Goal: Information Seeking & Learning: Learn about a topic

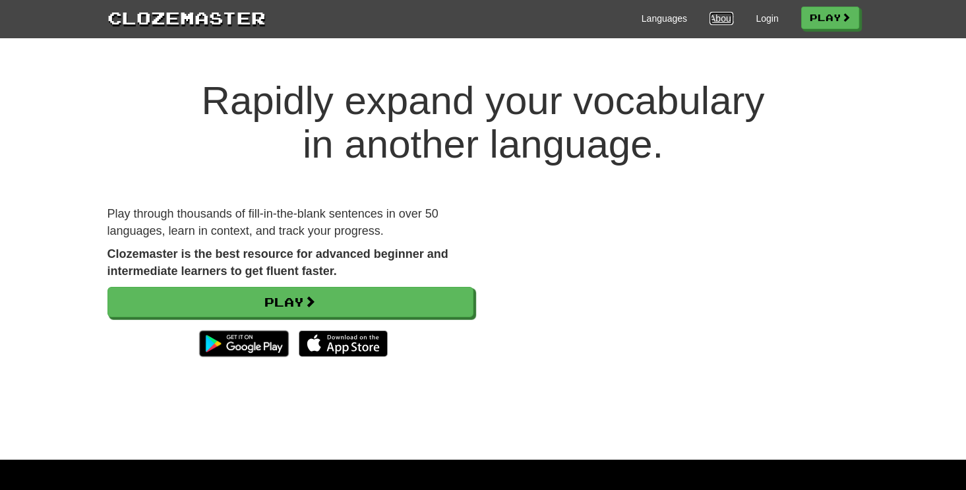
click at [720, 23] on link "About" at bounding box center [722, 18] width 24 height 13
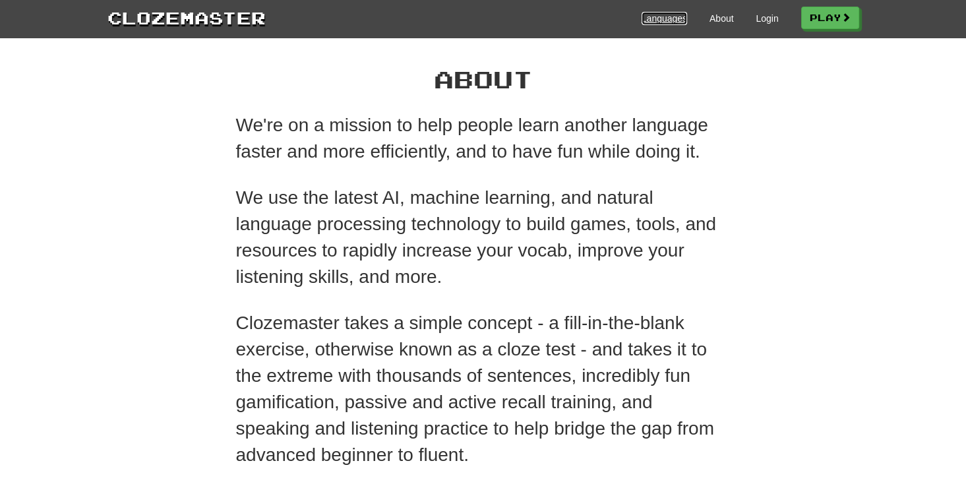
click at [668, 20] on link "Languages" at bounding box center [665, 18] width 46 height 13
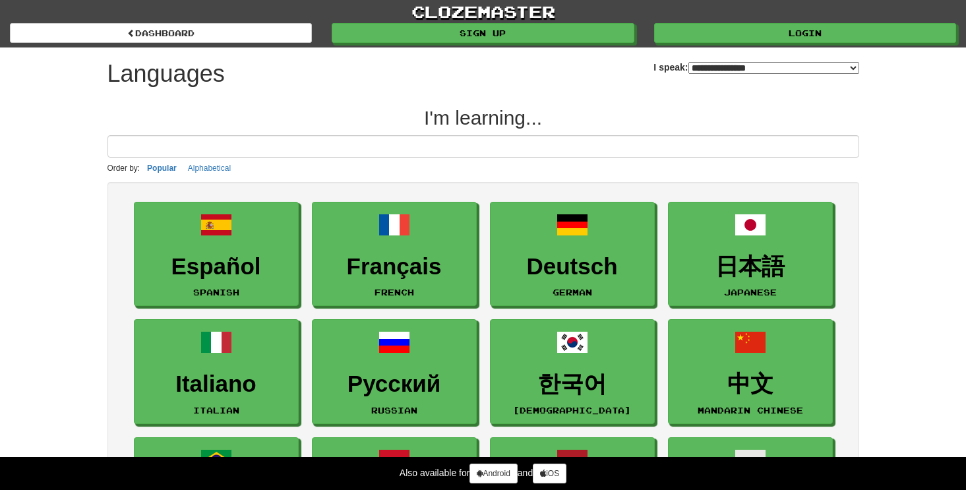
select select "*******"
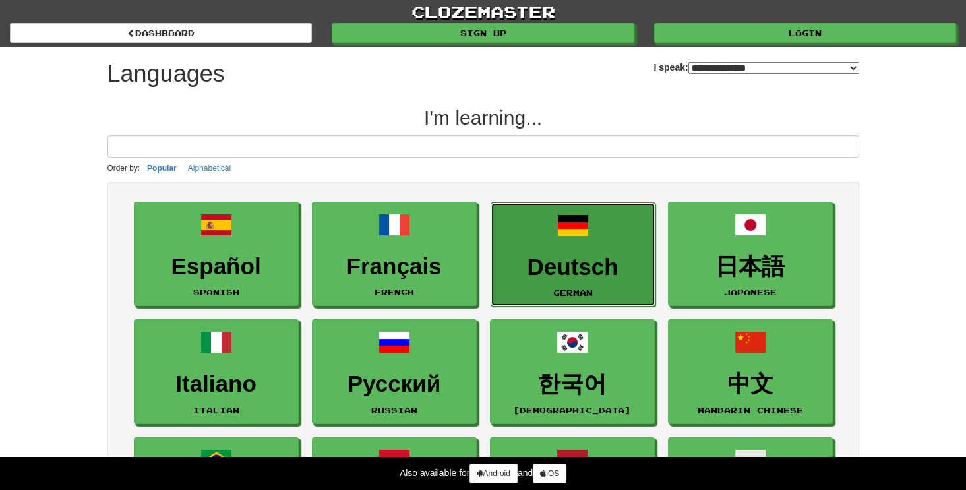
click at [555, 265] on h3 "Deutsch" at bounding box center [573, 268] width 150 height 26
